Goal: Information Seeking & Learning: Learn about a topic

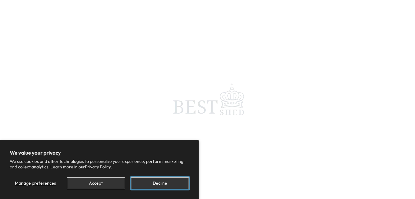
click at [163, 182] on button "Decline" at bounding box center [160, 183] width 58 height 12
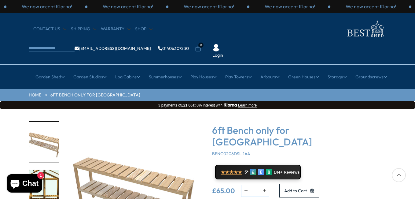
click at [146, 167] on img "1 / 2" at bounding box center [134, 190] width 138 height 138
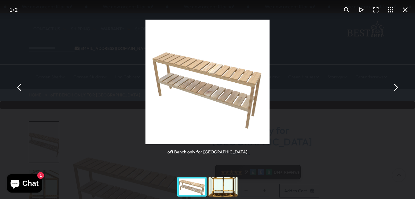
click at [397, 87] on button "You can close this modal content with the ESC key" at bounding box center [396, 87] width 15 height 15
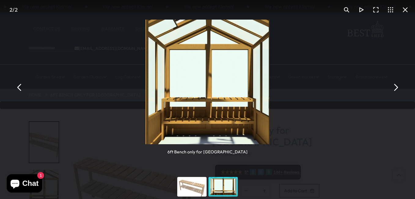
click at [397, 87] on button "You can close this modal content with the ESC key" at bounding box center [396, 87] width 15 height 15
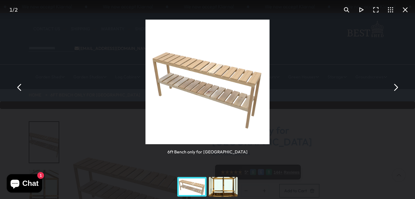
click at [397, 87] on button "You can close this modal content with the ESC key" at bounding box center [396, 87] width 15 height 15
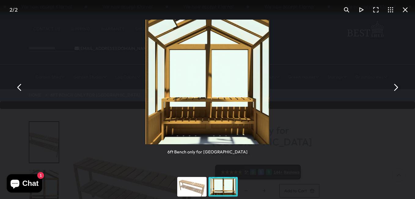
click at [20, 85] on button "You can close this modal content with the ESC key" at bounding box center [19, 87] width 15 height 15
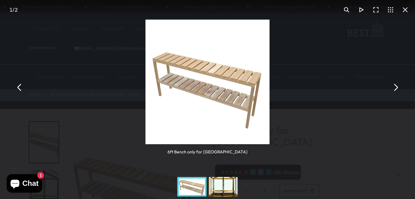
click at [20, 85] on button "You can close this modal content with the ESC key" at bounding box center [19, 87] width 15 height 15
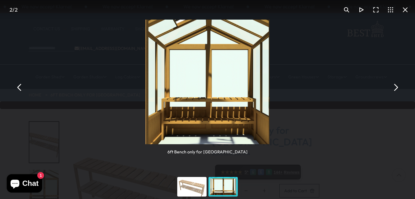
click at [404, 9] on button "You can close this modal content with the ESC key" at bounding box center [405, 9] width 15 height 15
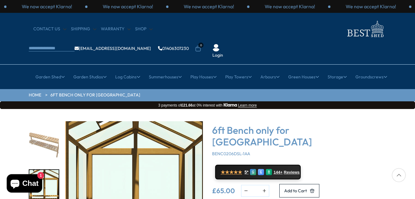
click at [106, 140] on img "2 / 2" at bounding box center [134, 190] width 138 height 138
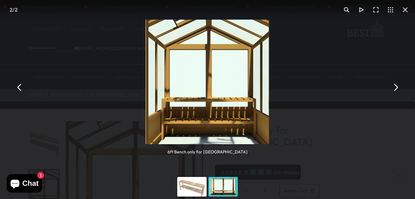
click at [405, 7] on button "You can close this modal content with the ESC key" at bounding box center [405, 9] width 15 height 15
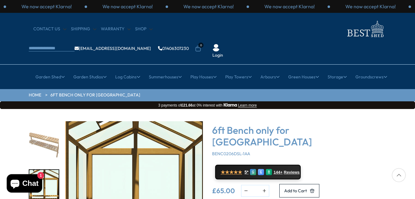
click at [400, 173] on div at bounding box center [399, 175] width 14 height 14
click at [398, 175] on div at bounding box center [399, 175] width 14 height 14
click at [282, 169] on div "144+ Reviews" at bounding box center [286, 171] width 24 height 5
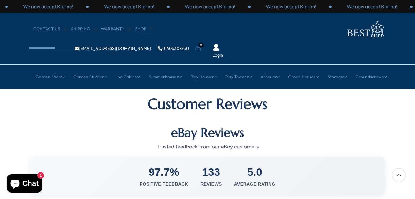
click at [138, 28] on link "Shop" at bounding box center [143, 29] width 17 height 6
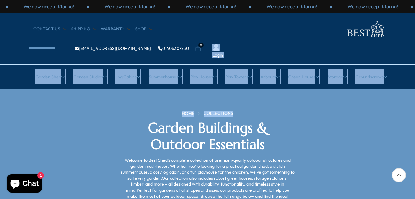
drag, startPoint x: 415, startPoint y: 40, endPoint x: 416, endPoint y: 94, distance: 54.5
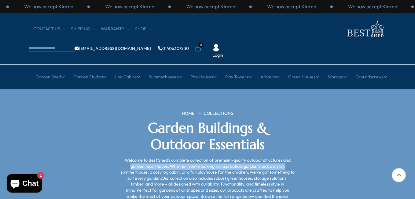
drag, startPoint x: 416, startPoint y: 94, endPoint x: 411, endPoint y: 124, distance: 29.9
click at [411, 125] on section "HOME COLLECTIONS Garden Buildings & Outdoor Essentials Welcome to Best Shed’s c…" at bounding box center [207, 157] width 415 height 137
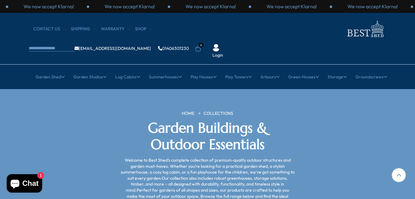
click at [399, 173] on div at bounding box center [399, 175] width 14 height 14
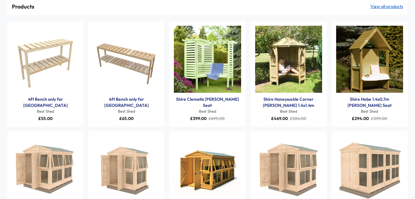
scroll to position [37, 0]
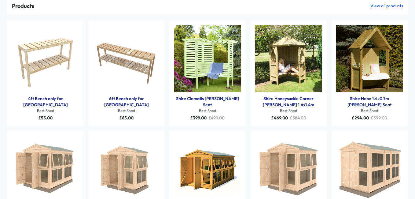
type input "*******"
click at [139, 55] on img "Products: 6ft Bench only for Shire Holkham Greenhouse" at bounding box center [126, 58] width 67 height 67
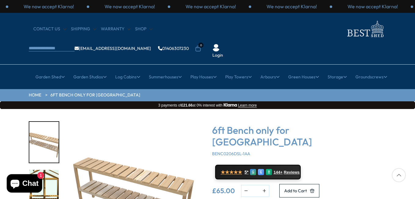
click at [181, 169] on img "1 / 2" at bounding box center [134, 190] width 138 height 138
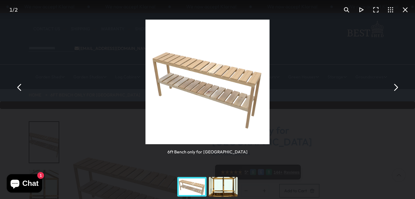
click at [254, 98] on img "You can close this modal content with the ESC key" at bounding box center [208, 82] width 125 height 125
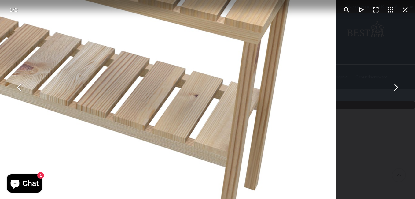
click at [181, 120] on img "You can close this modal content with the ESC key" at bounding box center [22, 17] width 627 height 627
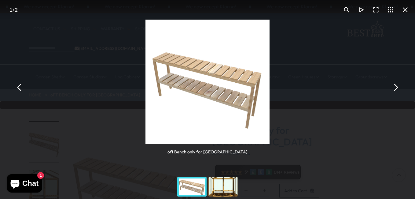
click at [19, 87] on button "You can close this modal content with the ESC key" at bounding box center [19, 87] width 15 height 15
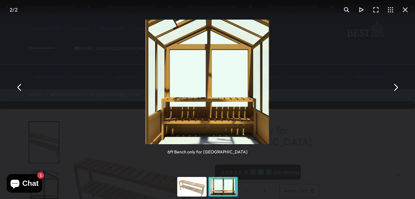
click at [404, 7] on button "You can close this modal content with the ESC key" at bounding box center [405, 9] width 15 height 15
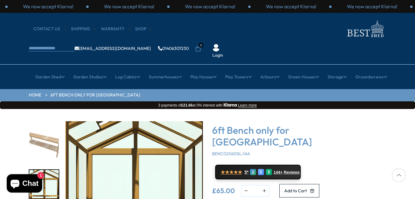
click at [151, 157] on img "2 / 2" at bounding box center [134, 190] width 138 height 138
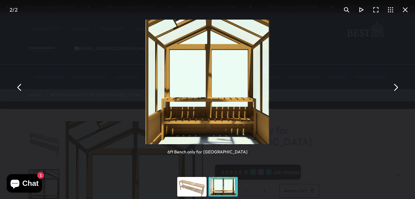
click at [200, 130] on img "You can close this modal content with the ESC key" at bounding box center [208, 82] width 125 height 125
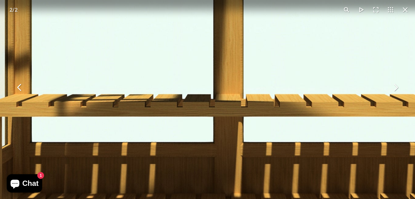
drag, startPoint x: 224, startPoint y: 81, endPoint x: 209, endPoint y: 212, distance: 131.8
click at [18, 87] on button "You can close this modal content with the ESC key" at bounding box center [19, 87] width 15 height 15
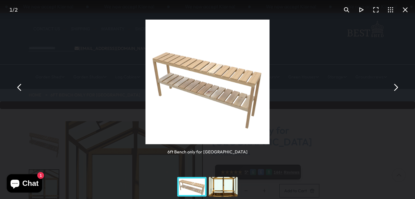
click at [18, 87] on button "You can close this modal content with the ESC key" at bounding box center [19, 87] width 15 height 15
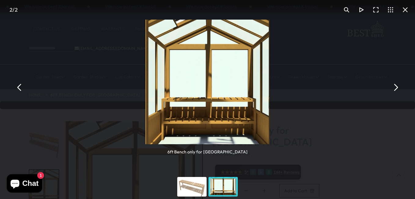
click at [406, 6] on button "You can close this modal content with the ESC key" at bounding box center [405, 9] width 15 height 15
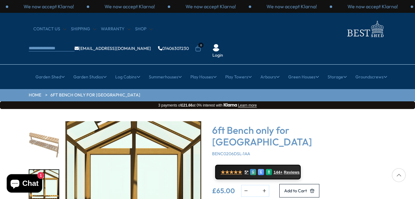
click at [160, 121] on img "2 / 2" at bounding box center [133, 190] width 138 height 138
